Goal: Navigation & Orientation: Find specific page/section

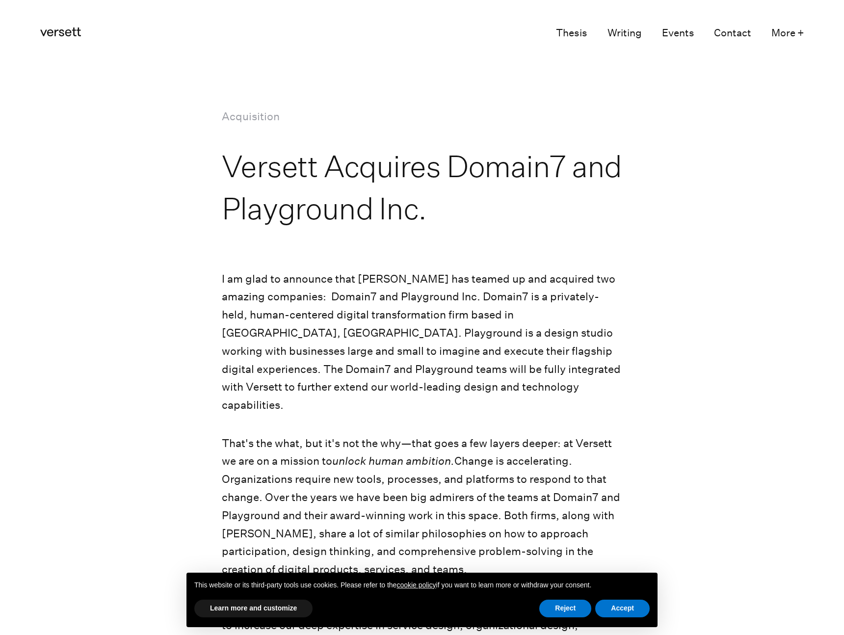
click at [54, 35] on icon at bounding box center [60, 31] width 41 height 9
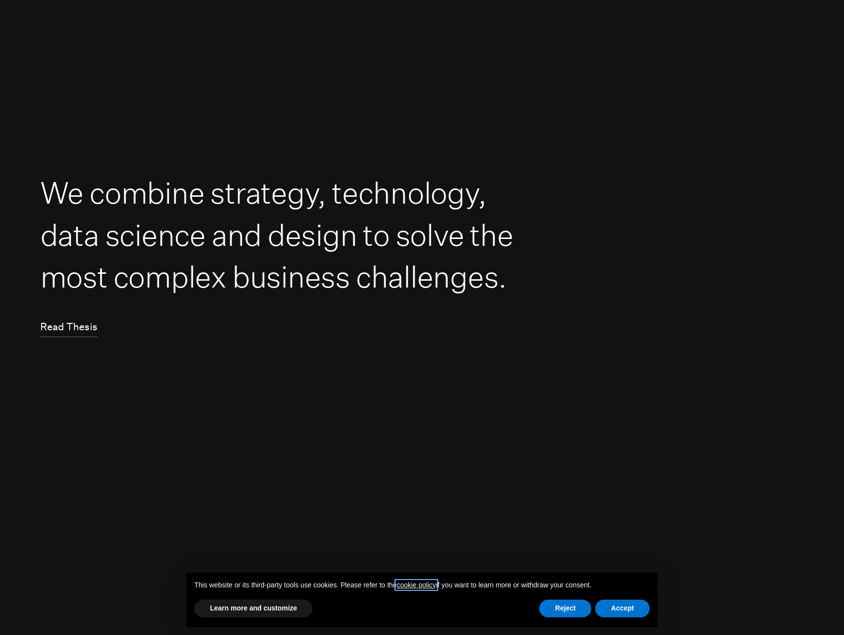
scroll to position [25, 0]
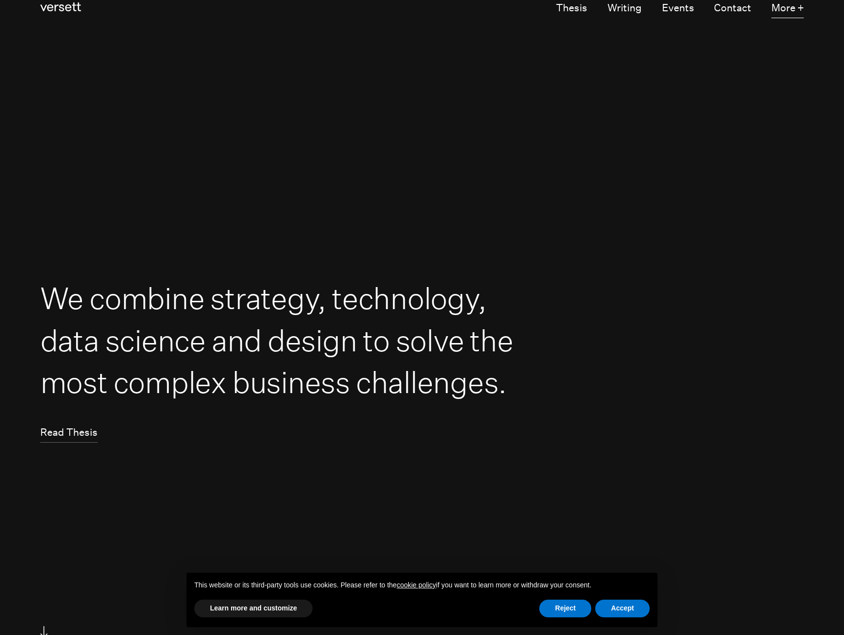
click at [784, 6] on button "More +" at bounding box center [787, 8] width 32 height 19
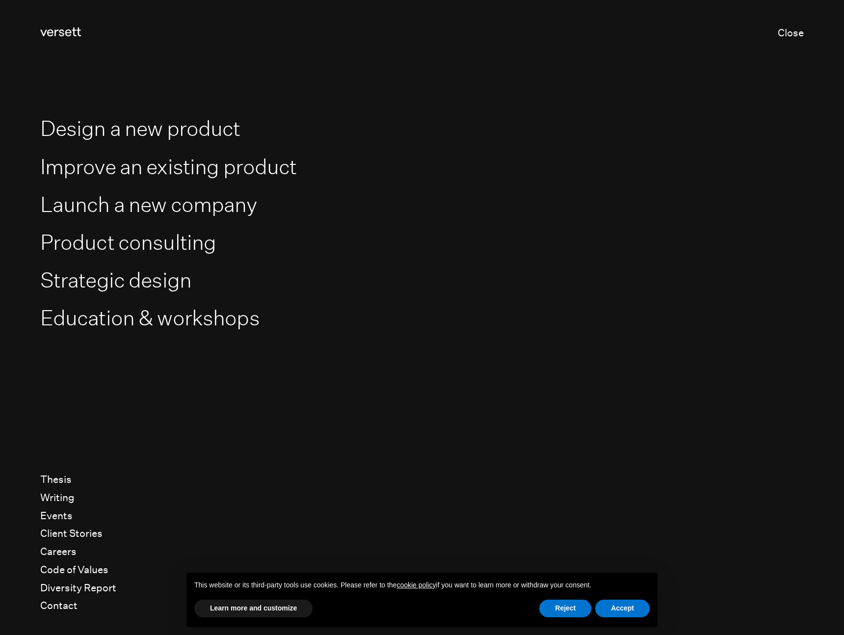
scroll to position [20, 0]
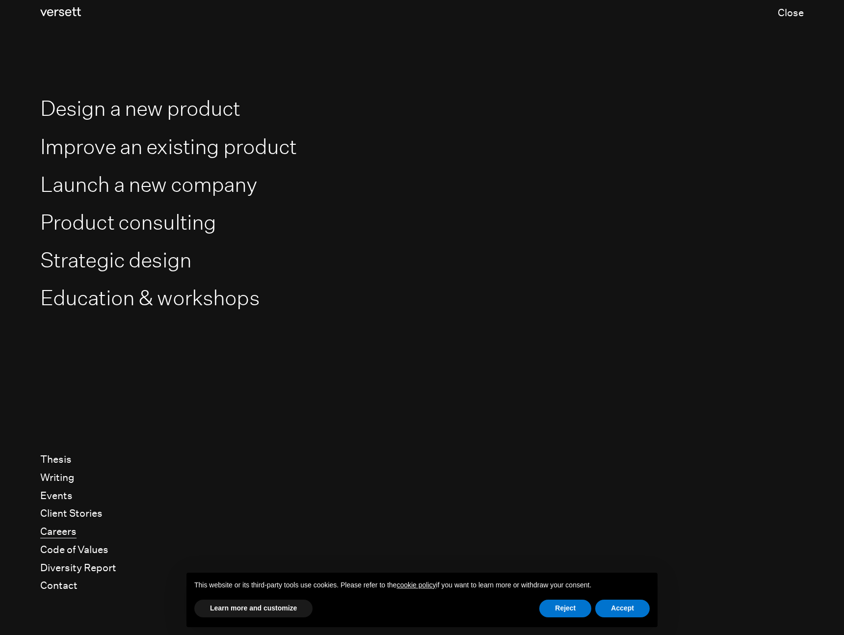
click at [58, 532] on link "Careers" at bounding box center [58, 532] width 36 height 13
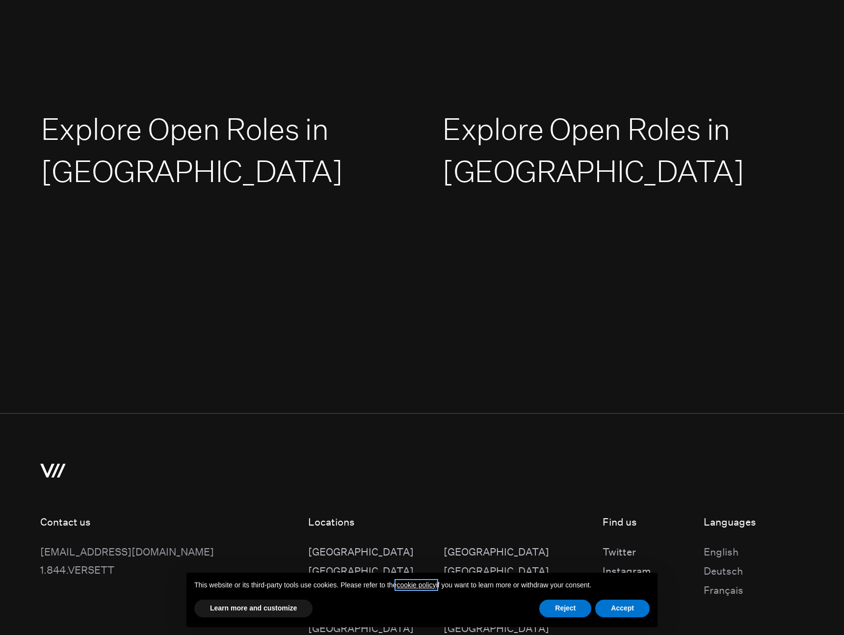
scroll to position [1818, 0]
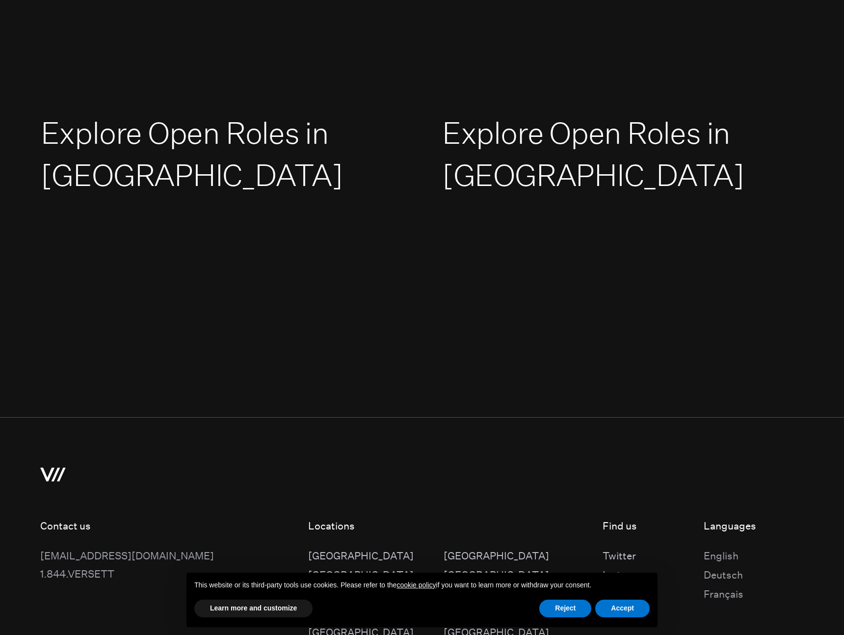
click at [171, 168] on link "Explore Open Roles in [GEOGRAPHIC_DATA]" at bounding box center [192, 154] width 302 height 79
